Goal: Complete application form

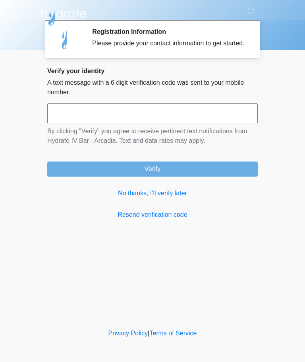
click at [189, 115] on input "text" at bounding box center [152, 113] width 211 height 20
type input "******"
click at [220, 176] on button "Verify" at bounding box center [152, 168] width 211 height 15
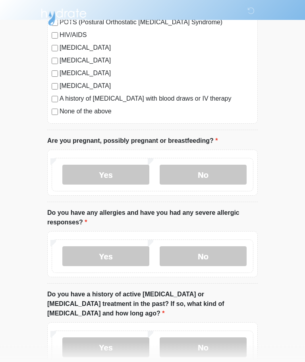
scroll to position [243, 0]
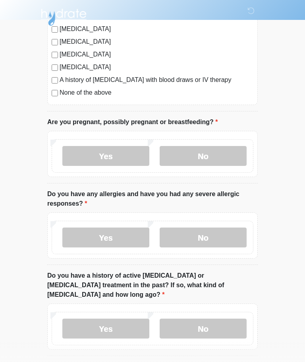
click at [89, 97] on label "None of the above" at bounding box center [157, 93] width 194 height 10
click at [207, 153] on label "No" at bounding box center [203, 156] width 87 height 20
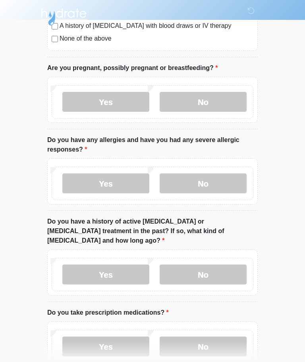
click at [217, 178] on label "No" at bounding box center [203, 184] width 87 height 20
click at [209, 265] on label "No" at bounding box center [203, 274] width 87 height 20
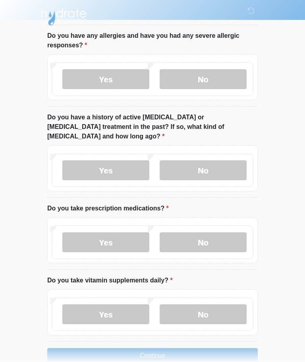
click at [213, 233] on label "No" at bounding box center [203, 243] width 87 height 20
click at [213, 304] on label "No" at bounding box center [203, 314] width 87 height 20
click at [204, 348] on button "Continue" at bounding box center [152, 355] width 211 height 15
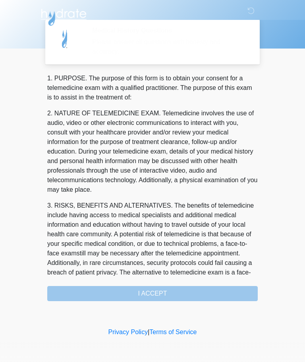
scroll to position [0, 0]
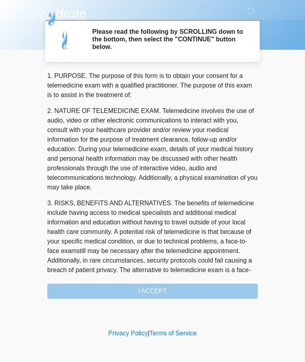
click at [206, 290] on div "1. PURPOSE. The purpose of this form is to obtain your consent for a telemedici…" at bounding box center [152, 184] width 211 height 227
click at [74, 289] on div "1. PURPOSE. The purpose of this form is to obtain your consent for a telemedici…" at bounding box center [152, 184] width 211 height 227
click at [181, 291] on div "1. PURPOSE. The purpose of this form is to obtain your consent for a telemedici…" at bounding box center [152, 184] width 211 height 227
click at [153, 108] on p "2. NATURE OF TELEMEDICINE EXAM. Telemedicine involves the use of audio, video o…" at bounding box center [152, 149] width 211 height 86
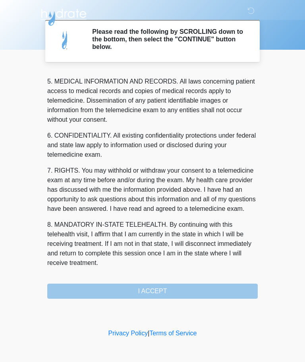
click at [208, 293] on button "I ACCEPT" at bounding box center [152, 290] width 211 height 15
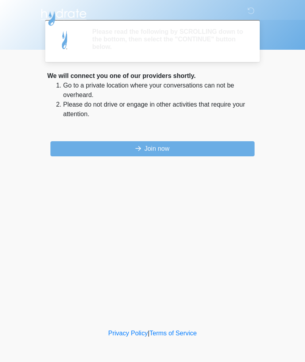
click at [213, 285] on div "‎ ‎ ‎ ‎ Please read the following by SCROLLING down to the bottom, then select …" at bounding box center [152, 163] width 239 height 311
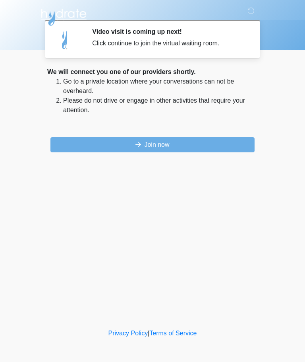
click at [212, 142] on button "Join now" at bounding box center [152, 144] width 204 height 15
